Goal: Task Accomplishment & Management: Use online tool/utility

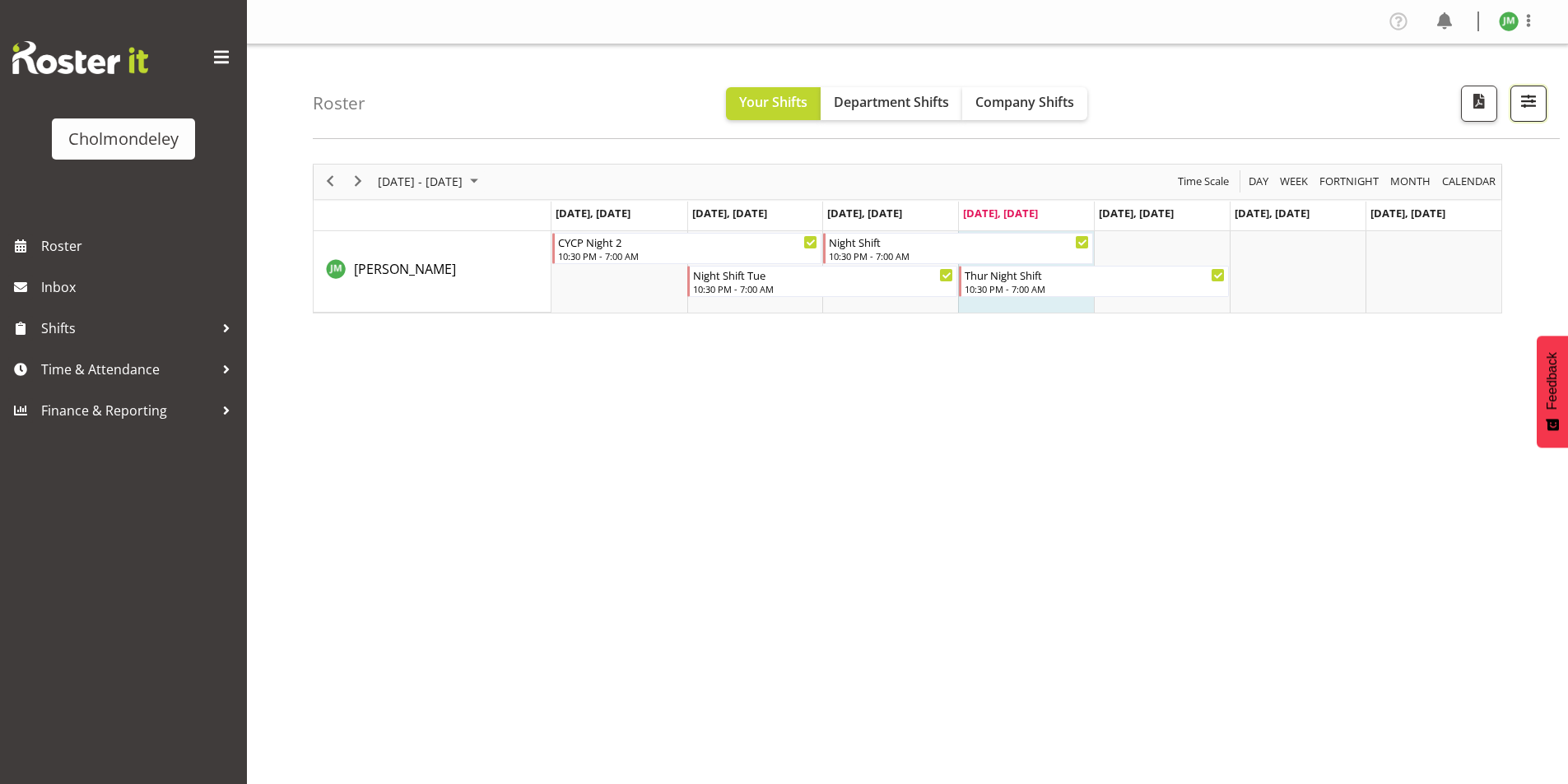
click at [1528, 112] on span "button" at bounding box center [1528, 101] width 21 height 21
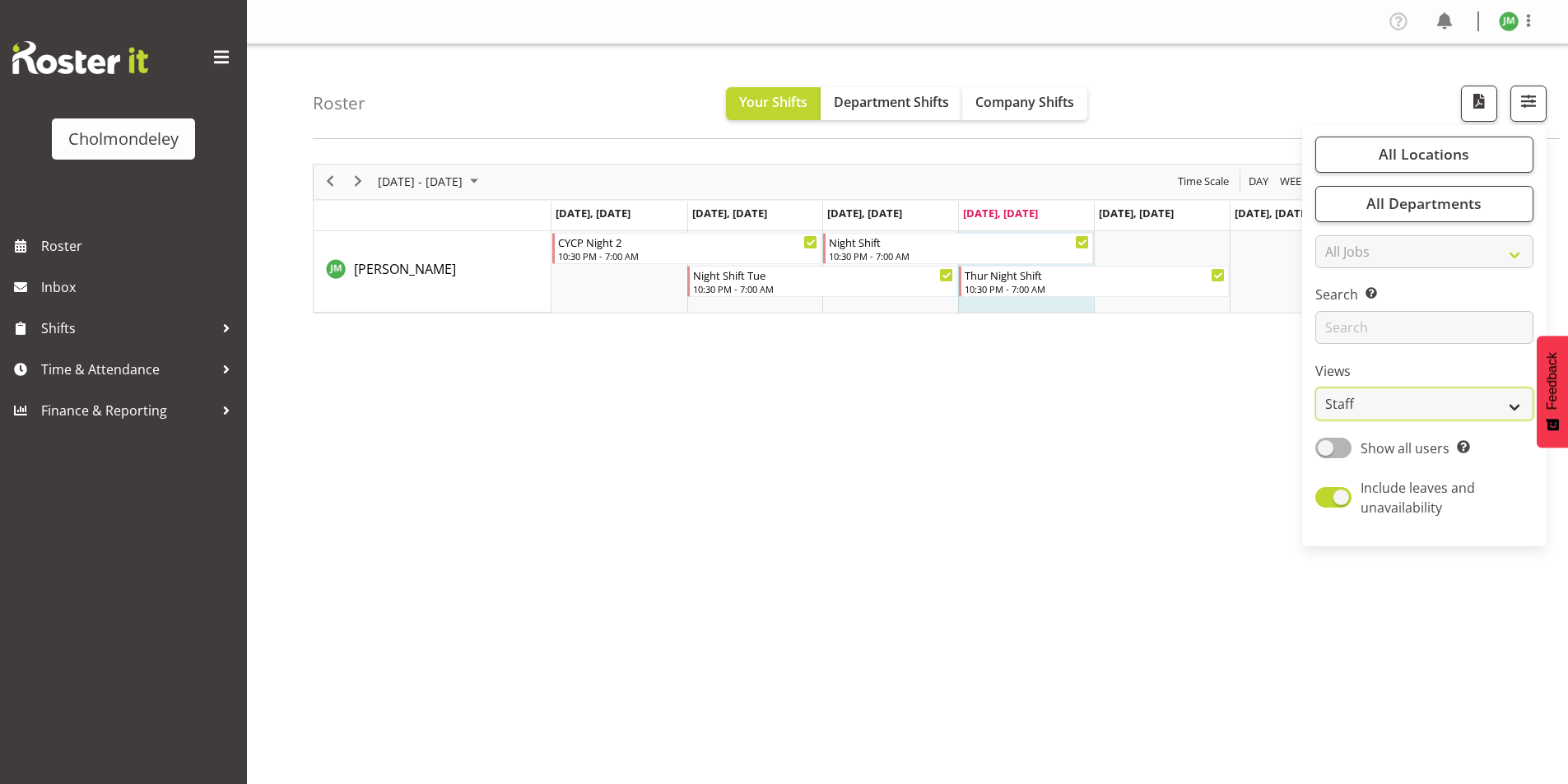
click at [1377, 399] on select "Staff Role Shift - Horizontal Shift - Vertical Staff - Location" at bounding box center [1424, 404] width 218 height 33
click at [1316, 388] on select "Staff Role Shift - Horizontal Shift - Vertical Staff - Location" at bounding box center [1424, 404] width 218 height 33
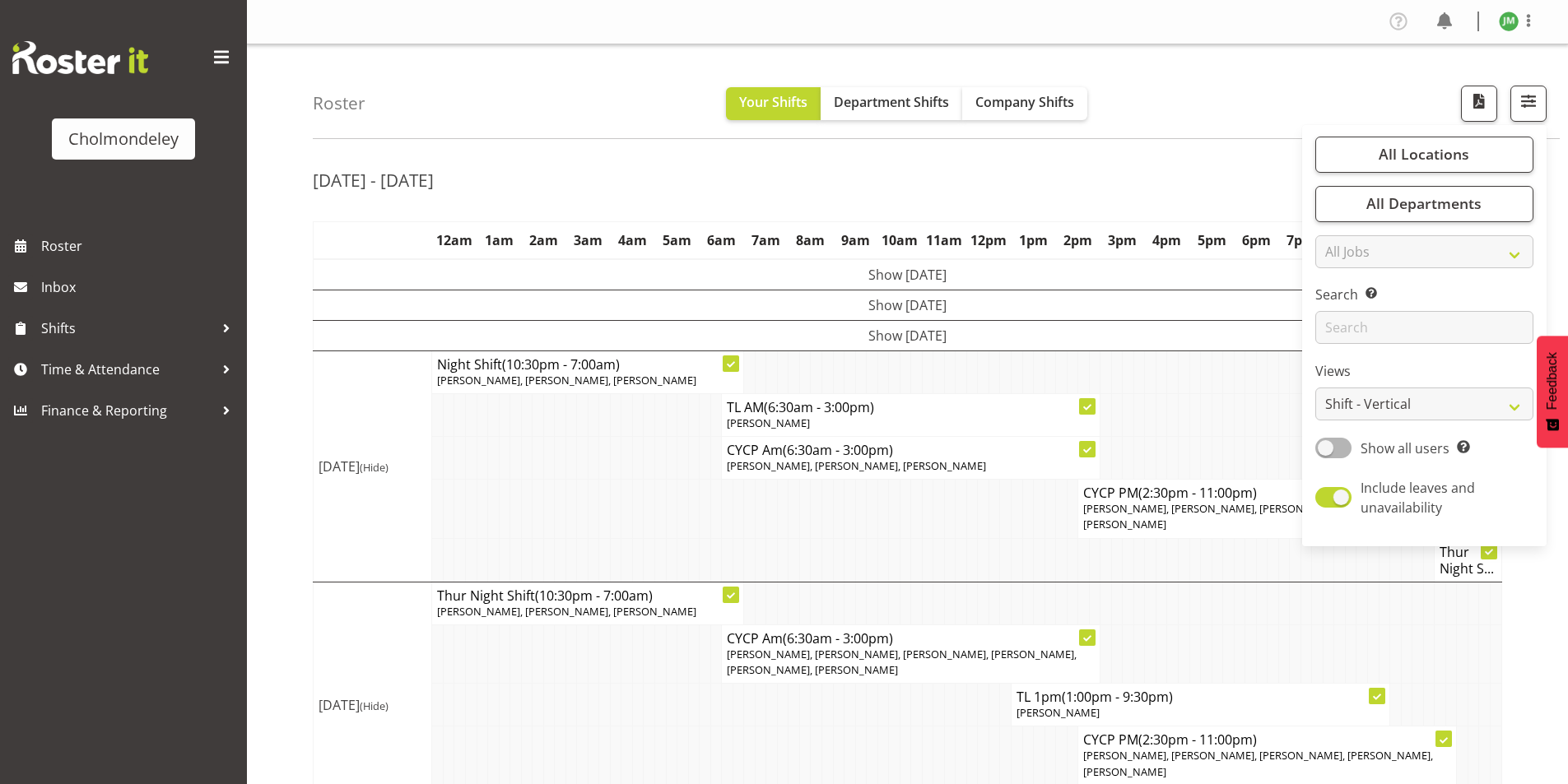
click at [869, 335] on td "Show [DATE]" at bounding box center [907, 335] width 1188 height 31
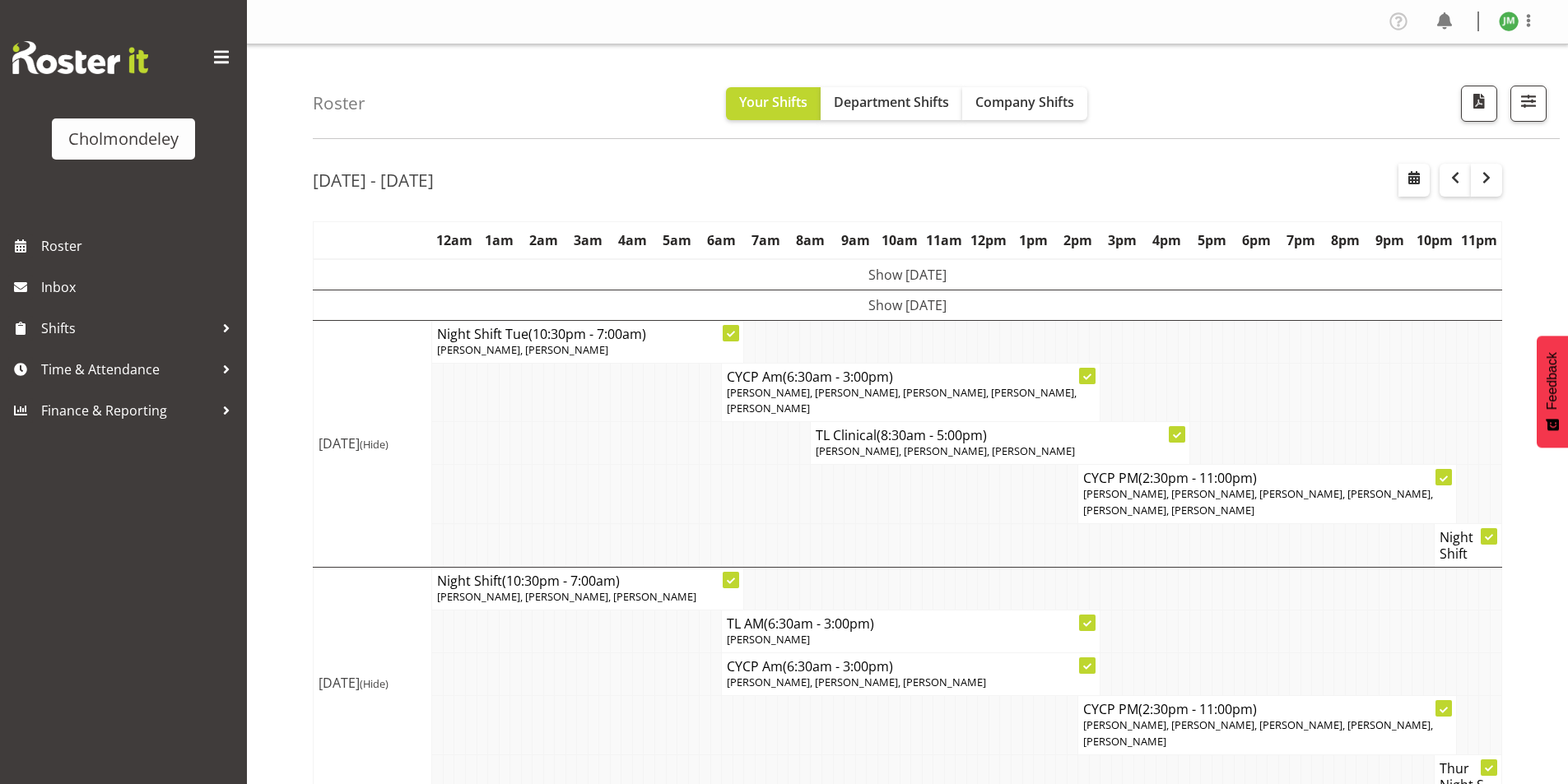
click at [364, 452] on span "(Hide)" at bounding box center [374, 444] width 29 height 15
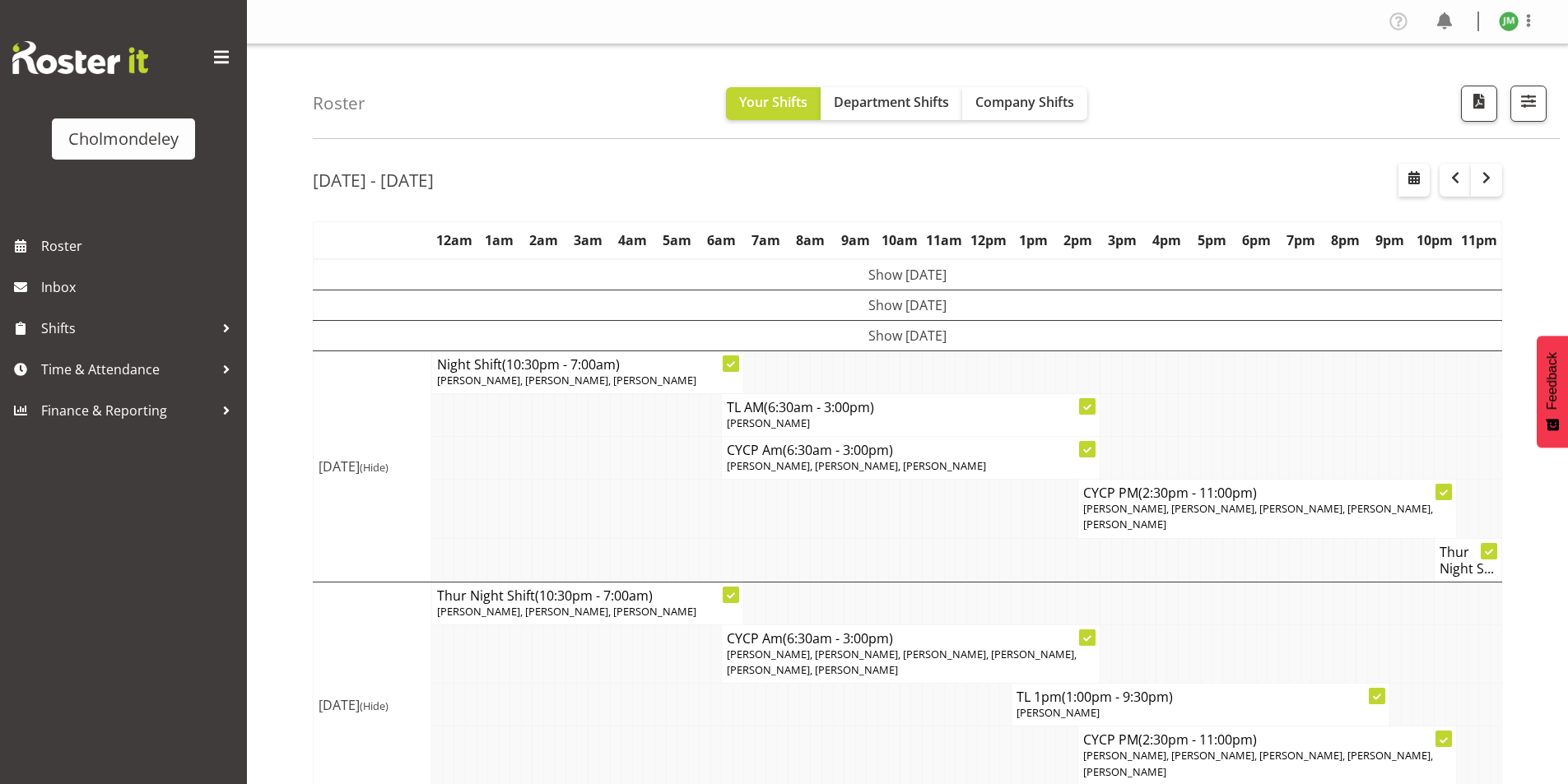
scroll to position [82, 0]
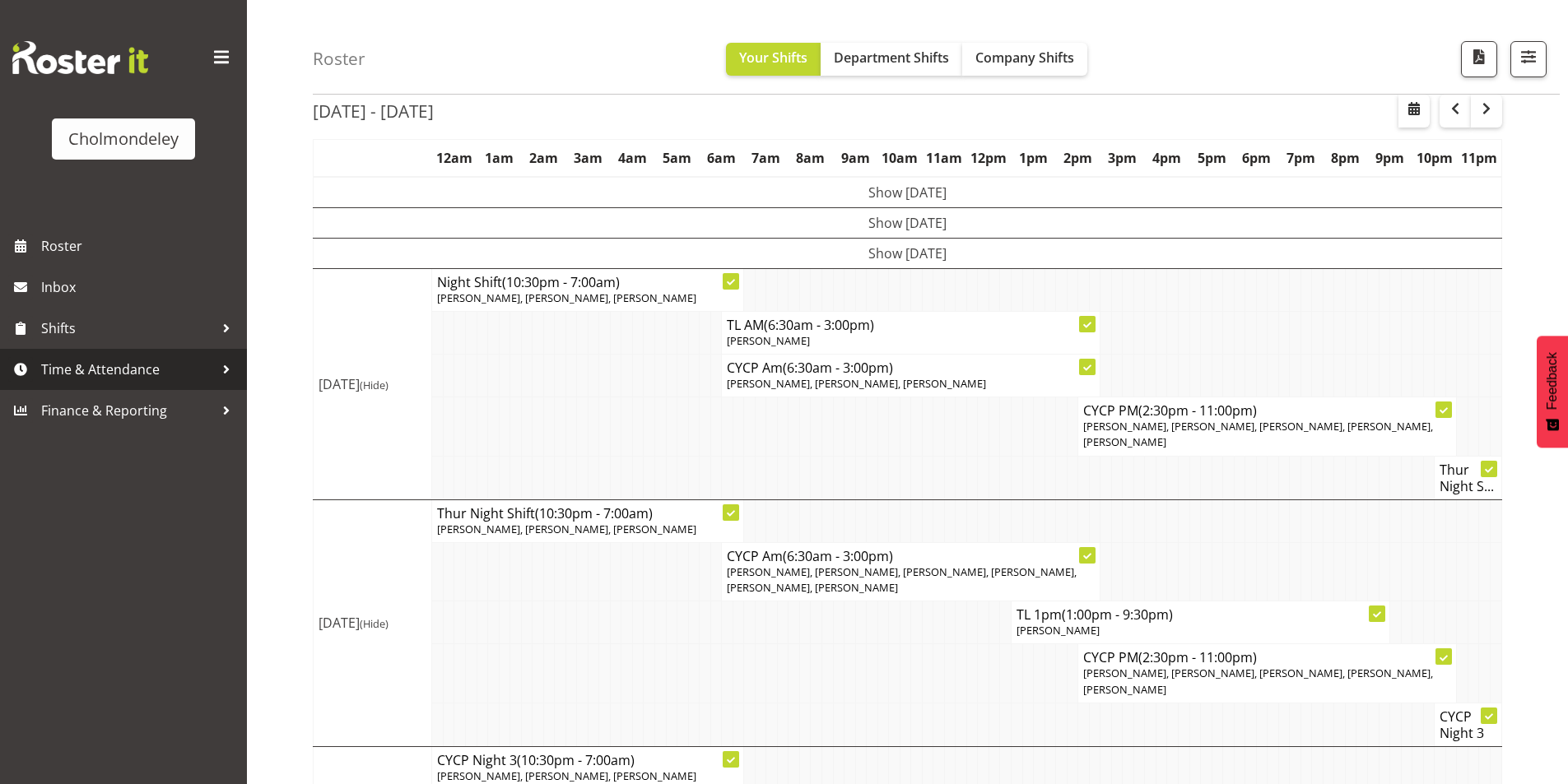
click at [168, 377] on span "Time & Attendance" at bounding box center [128, 369] width 173 height 24
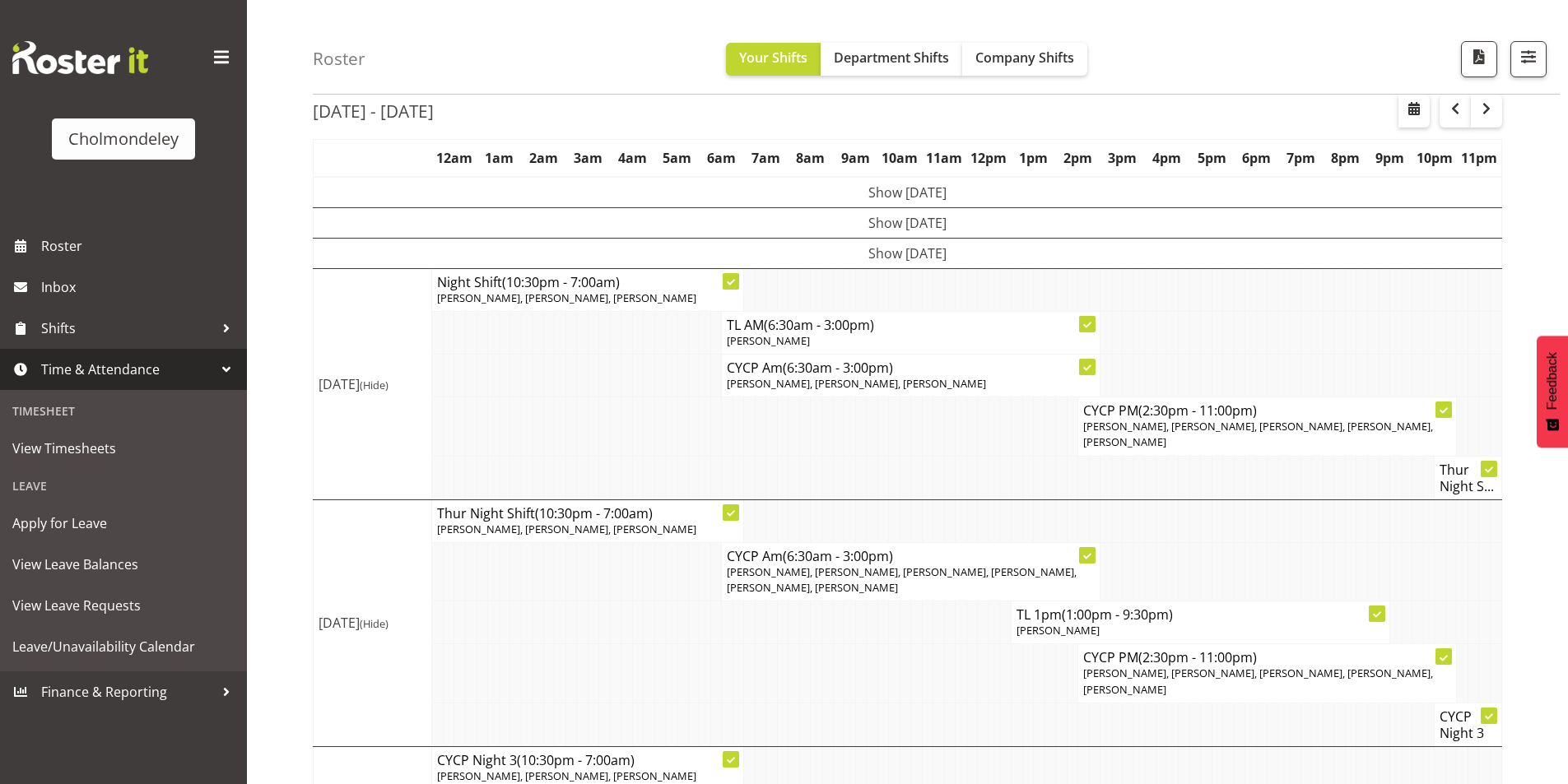
click at [649, 35] on div "Roster Your Shifts Department Shifts Company Shifts All Locations [GEOGRAPHIC_D…" at bounding box center [935, 47] width 1247 height 94
click at [990, 52] on span "Company Shifts" at bounding box center [1024, 57] width 99 height 18
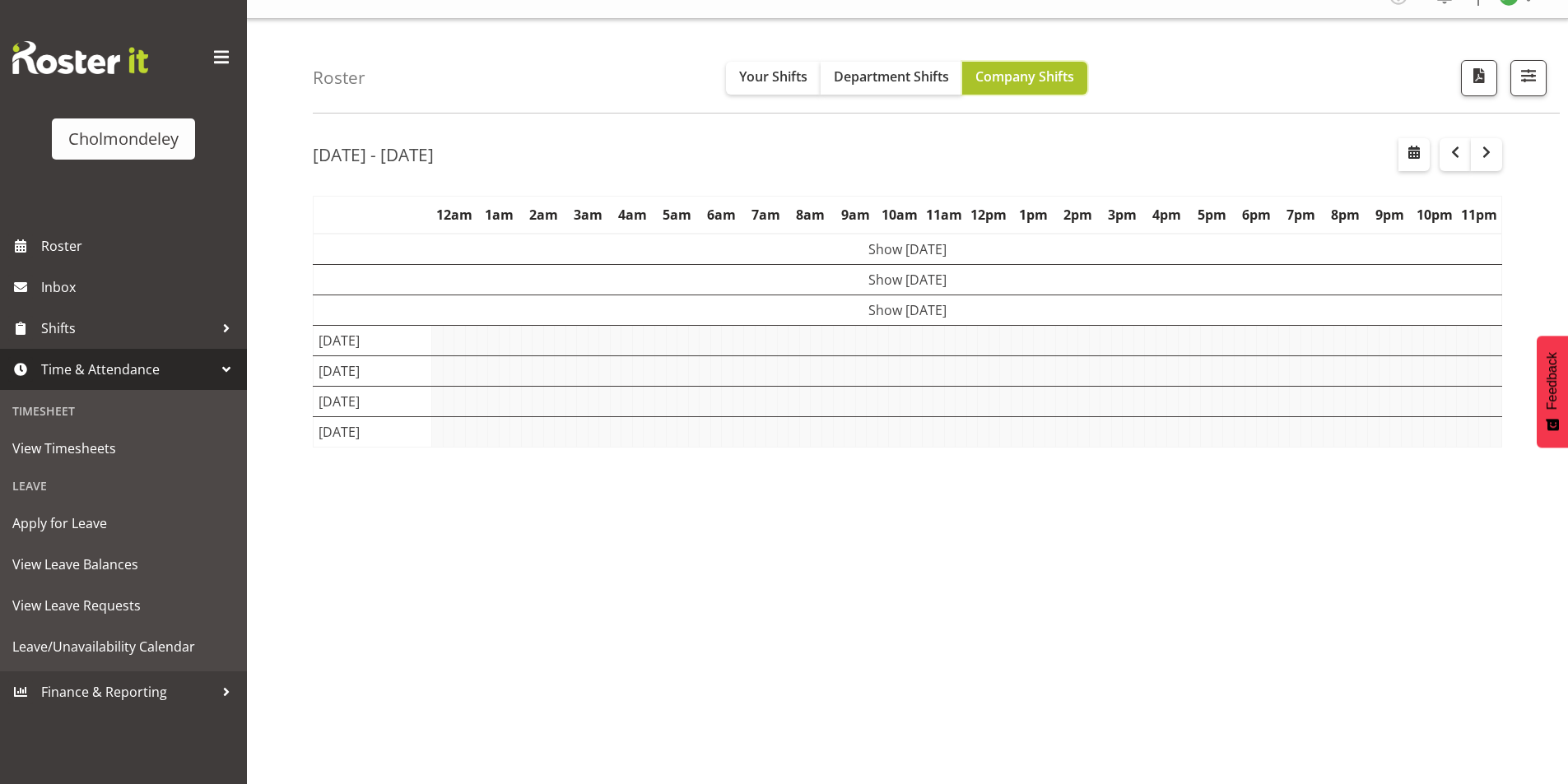
scroll to position [25, 0]
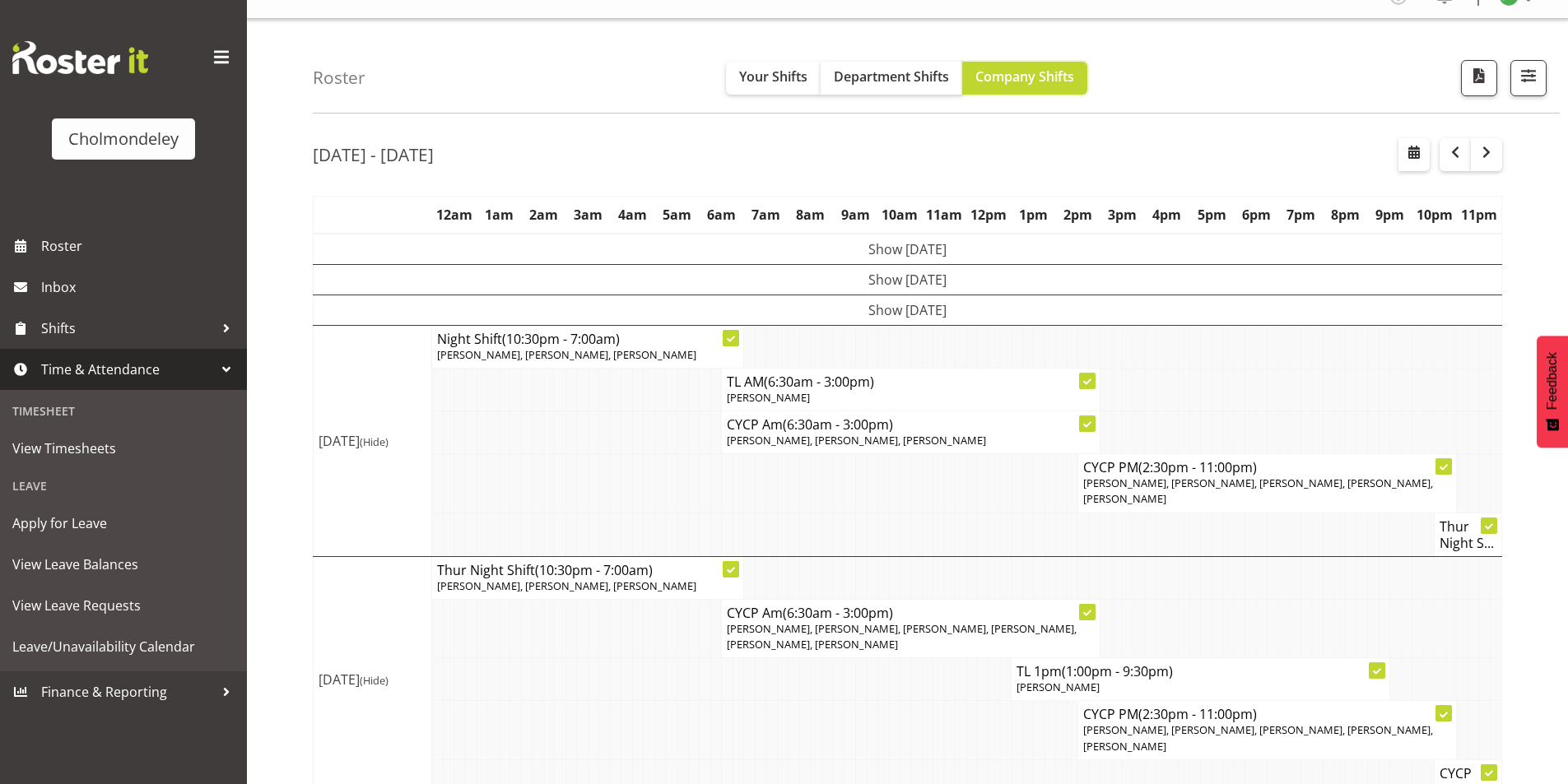
scroll to position [82, 0]
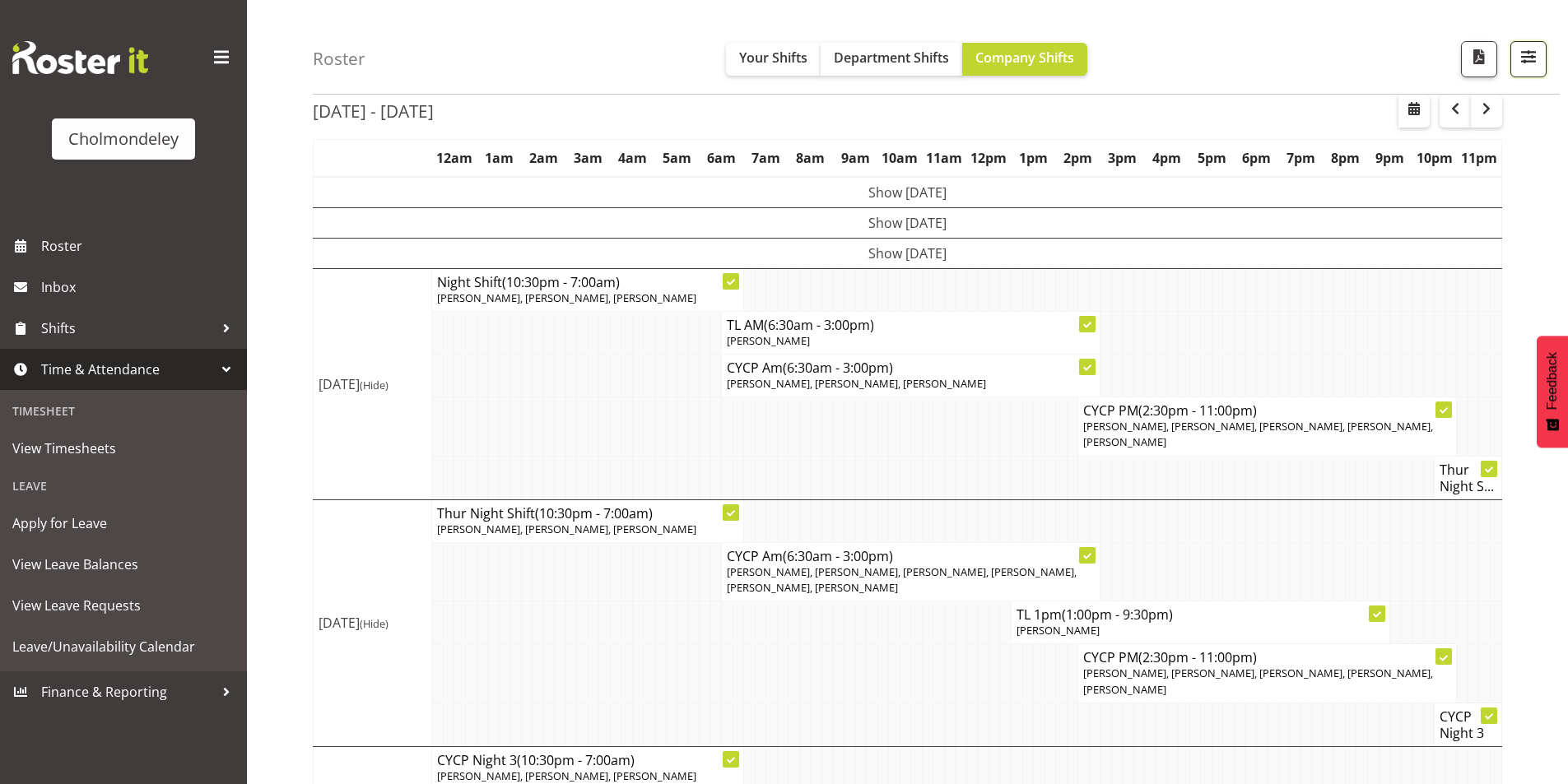
click at [1531, 58] on span "button" at bounding box center [1528, 57] width 21 height 21
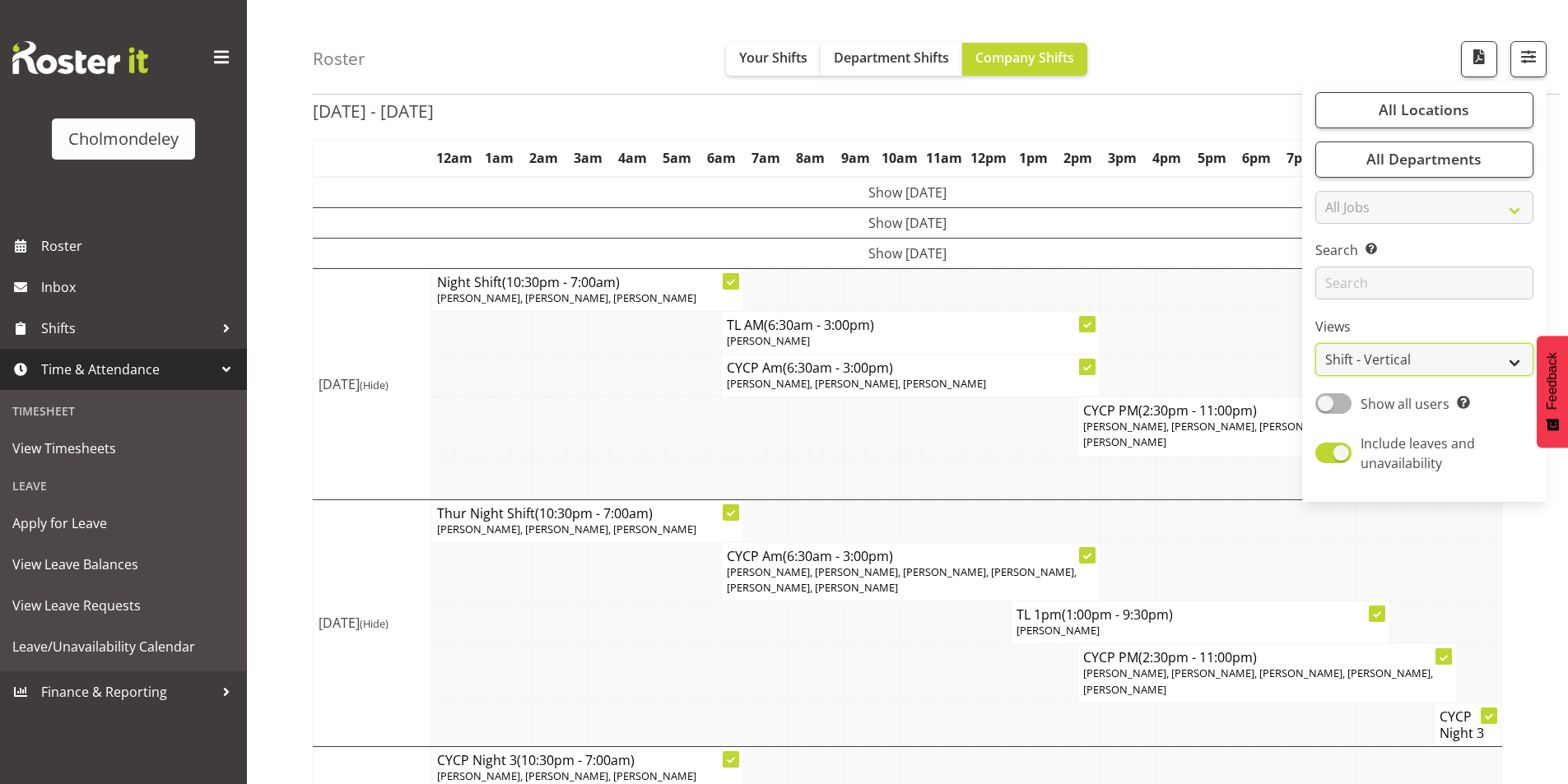
click at [1432, 347] on select "Staff Role Shift - Horizontal Shift - Vertical Staff - Location" at bounding box center [1424, 360] width 218 height 33
click at [1316, 362] on select "Staff Role Shift - Horizontal Shift - Vertical Staff - Location" at bounding box center [1424, 360] width 218 height 33
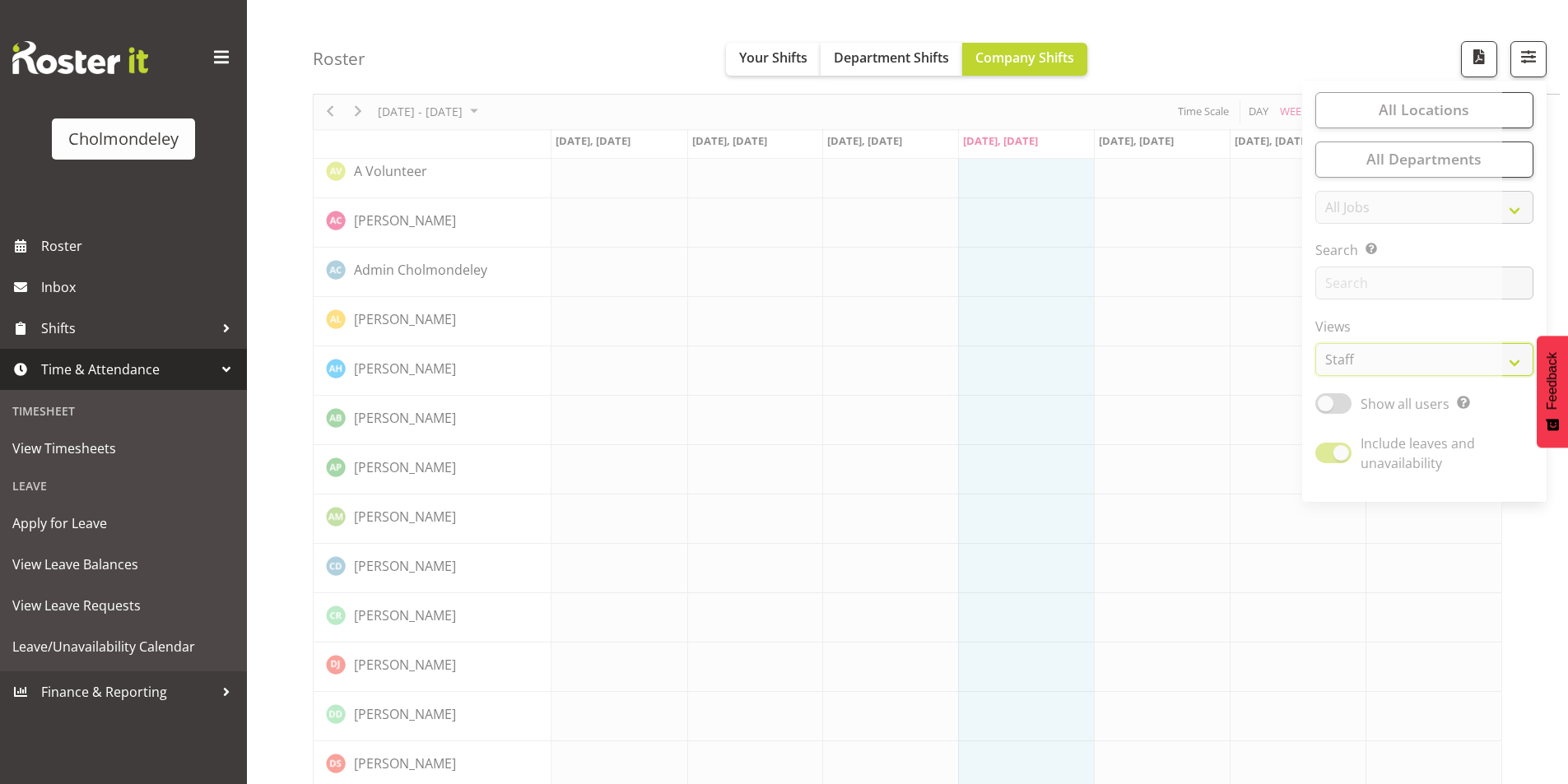
scroll to position [35, 0]
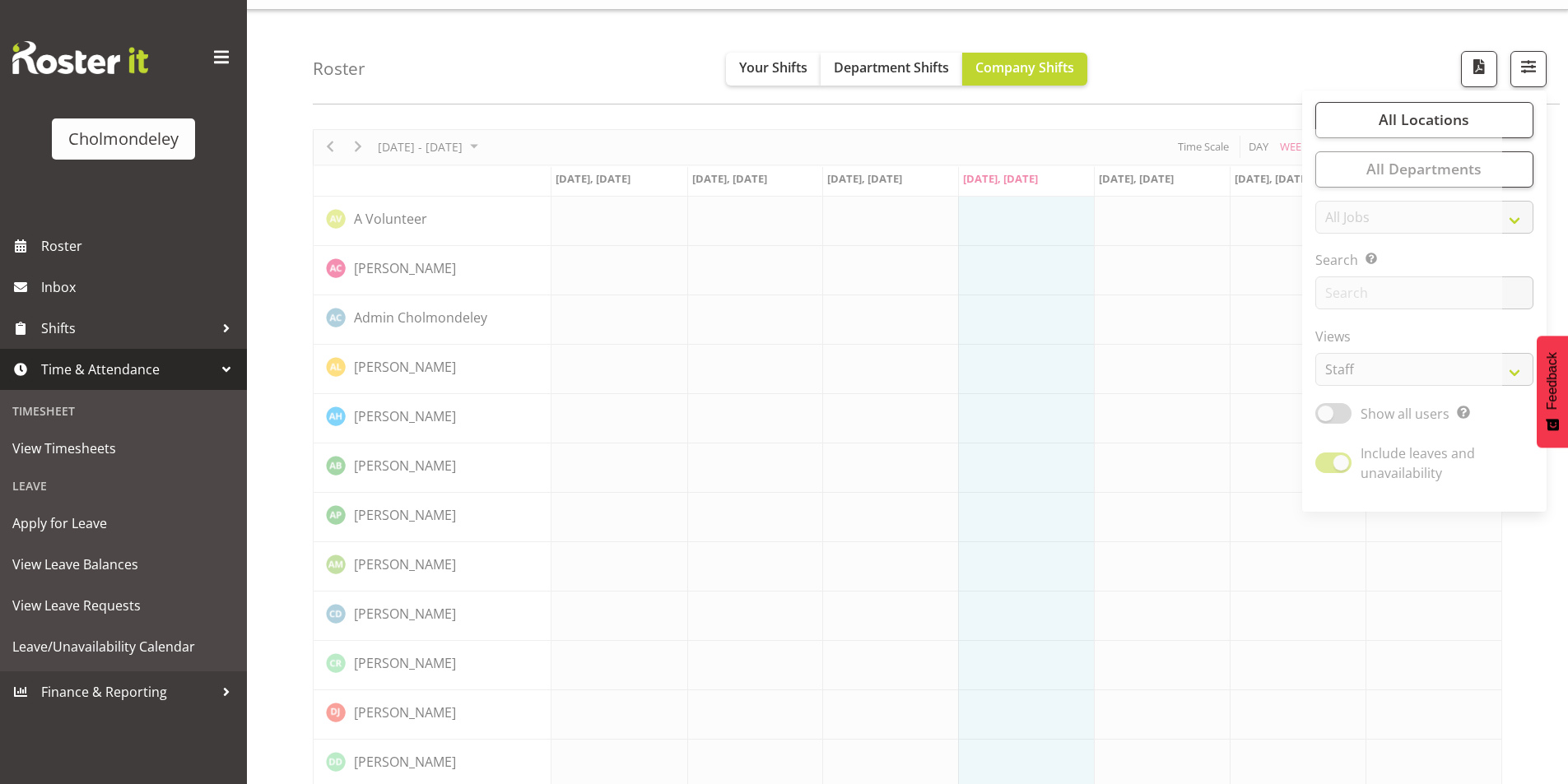
click at [590, 82] on div "Roster Your Shifts Department Shifts Company Shifts All Locations [GEOGRAPHIC_D…" at bounding box center [935, 57] width 1247 height 94
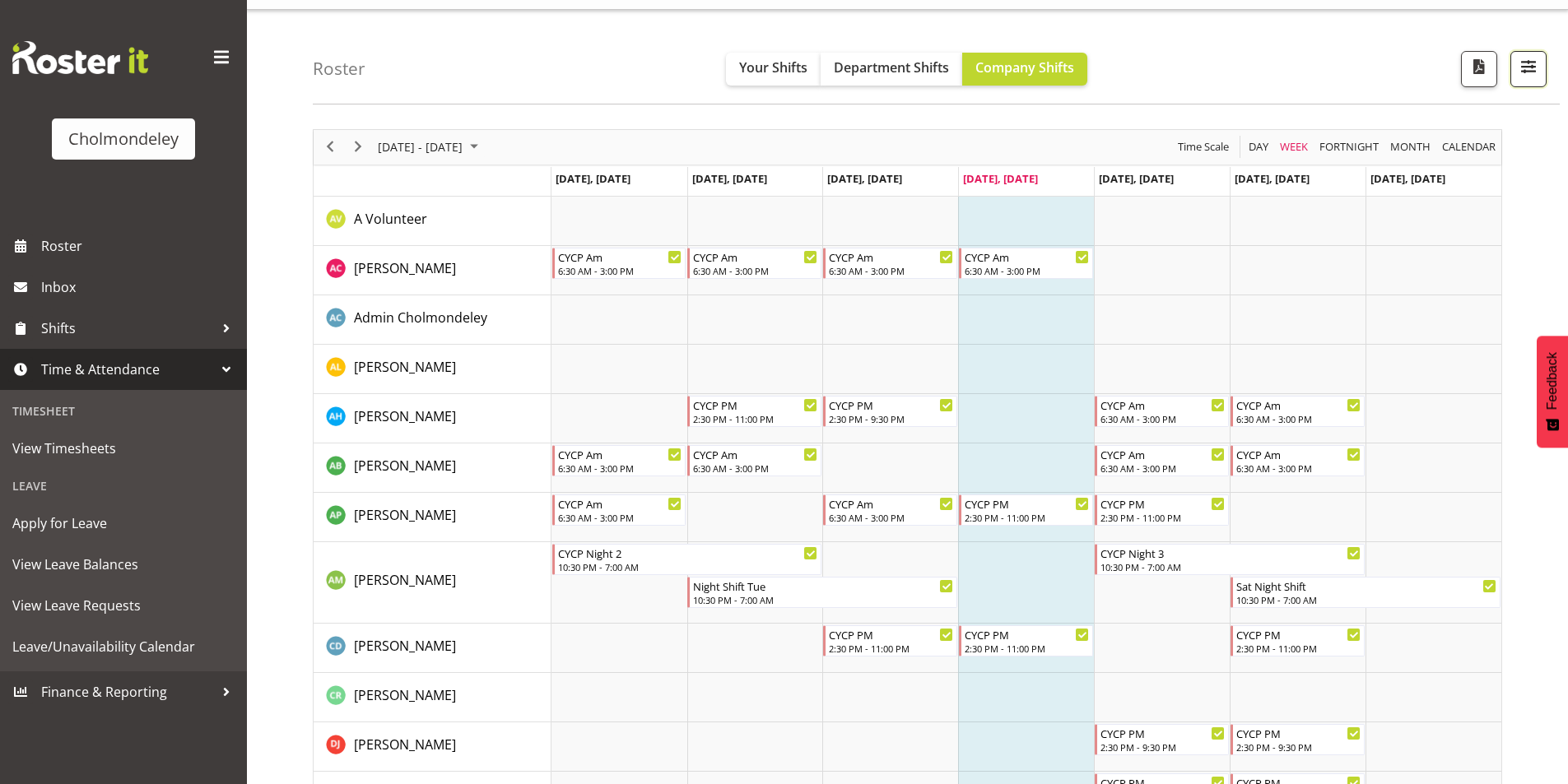
click at [1532, 65] on span "button" at bounding box center [1528, 66] width 21 height 21
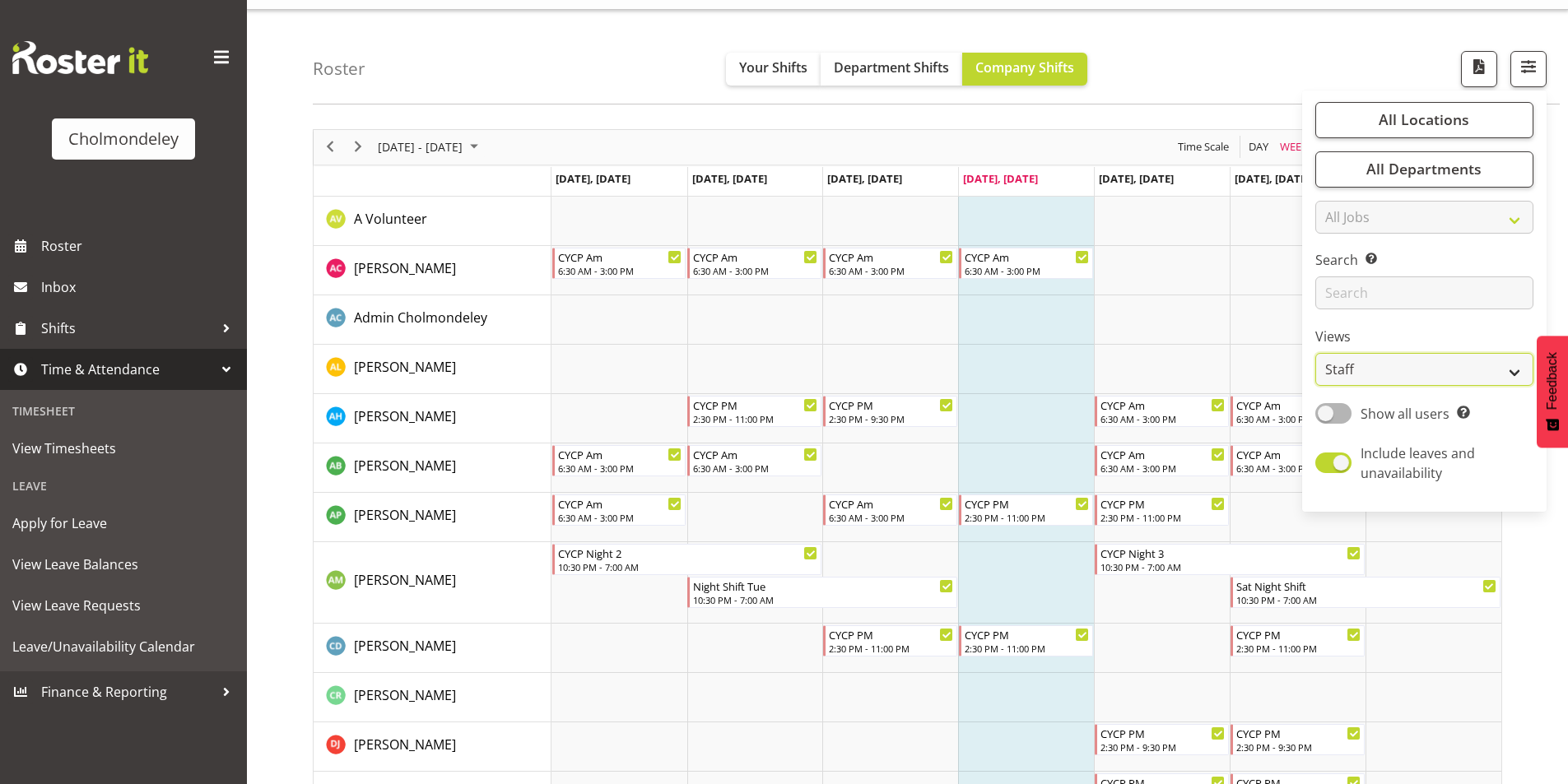
click at [1432, 358] on select "Staff Role Shift - Horizontal Shift - Vertical Staff - Location" at bounding box center [1424, 369] width 218 height 33
select select "shift"
click at [1316, 362] on select "Staff Role Shift - Horizontal Shift - Vertical Staff - Location" at bounding box center [1424, 369] width 218 height 33
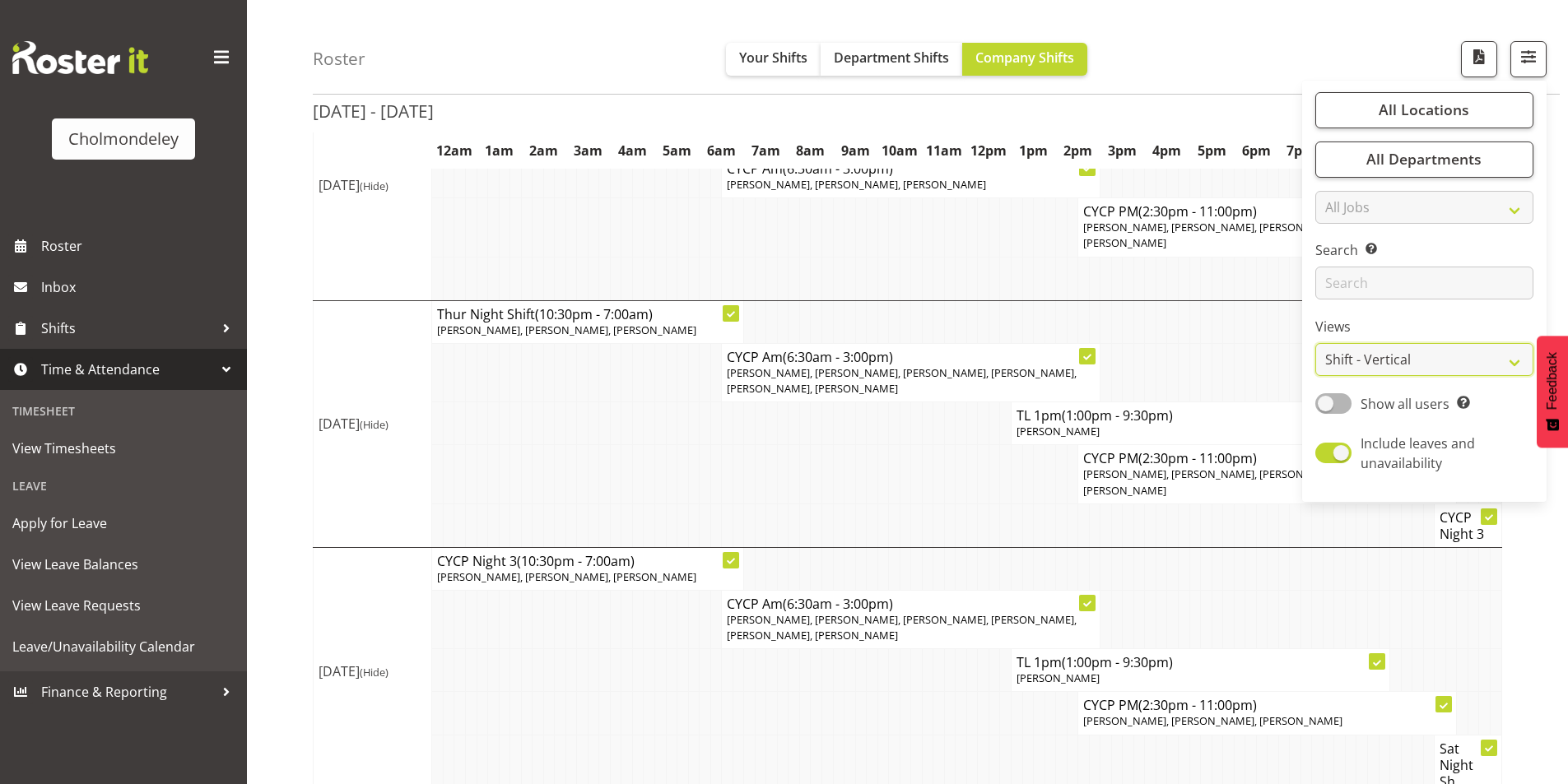
scroll to position [359, 0]
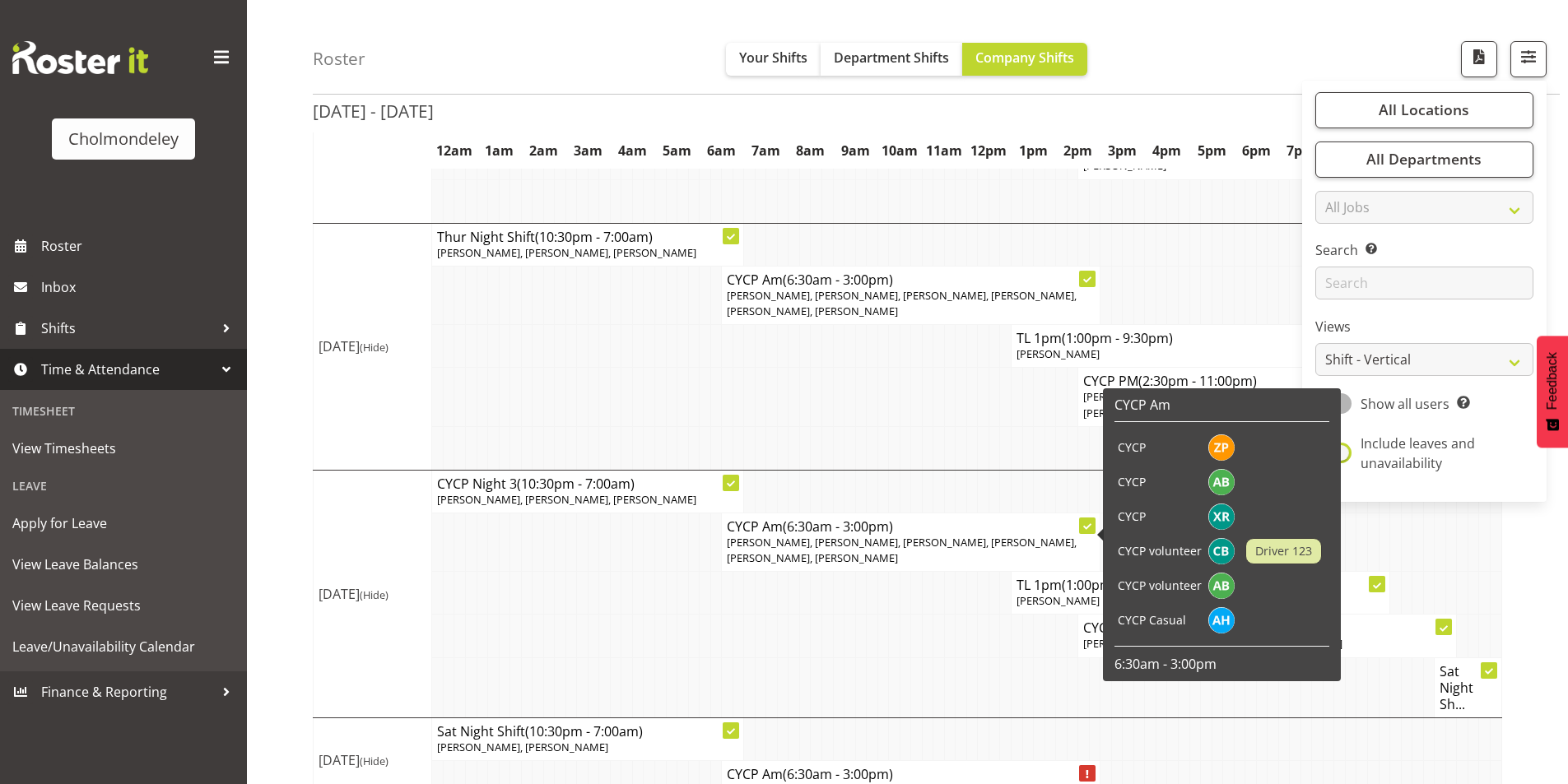
click at [840, 408] on td at bounding box center [838, 396] width 11 height 59
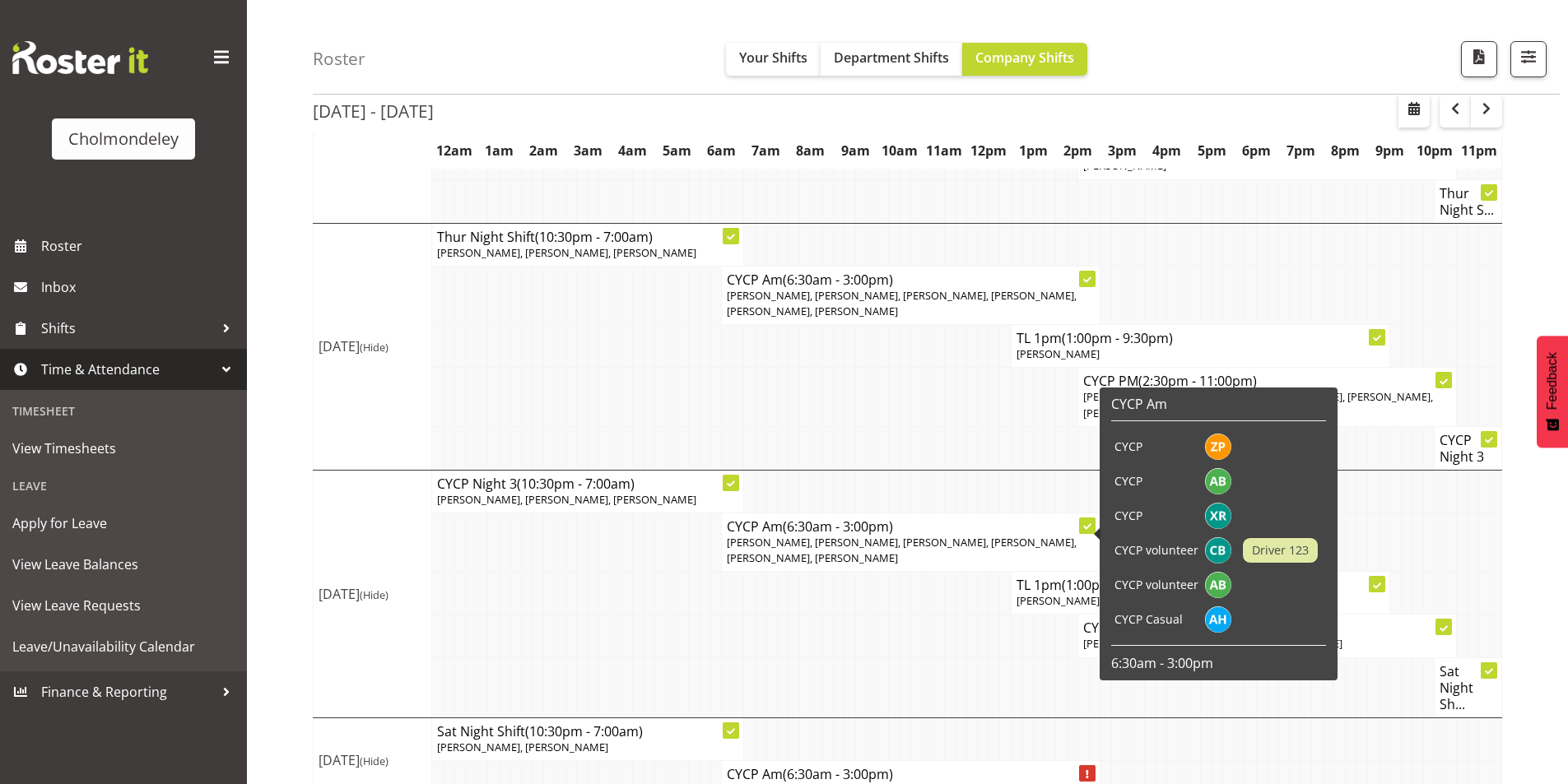
click at [794, 657] on td at bounding box center [794, 687] width 11 height 60
